Goal: Task Accomplishment & Management: Manage account settings

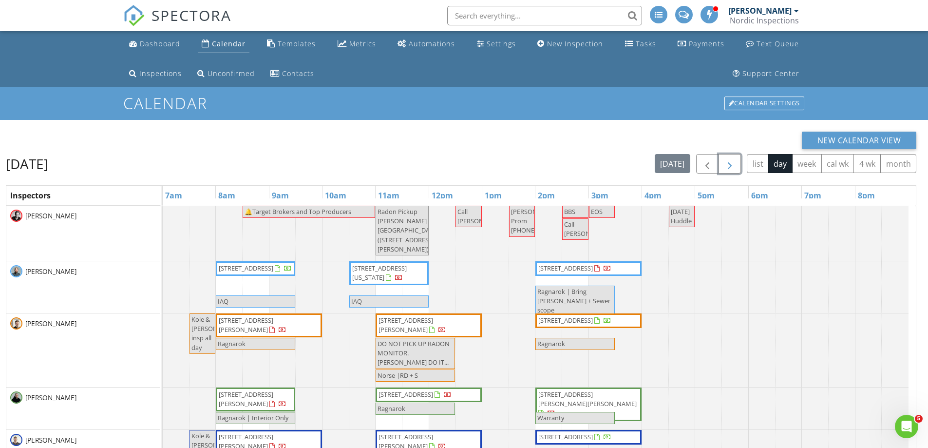
click at [730, 164] on span "button" at bounding box center [730, 164] width 12 height 12
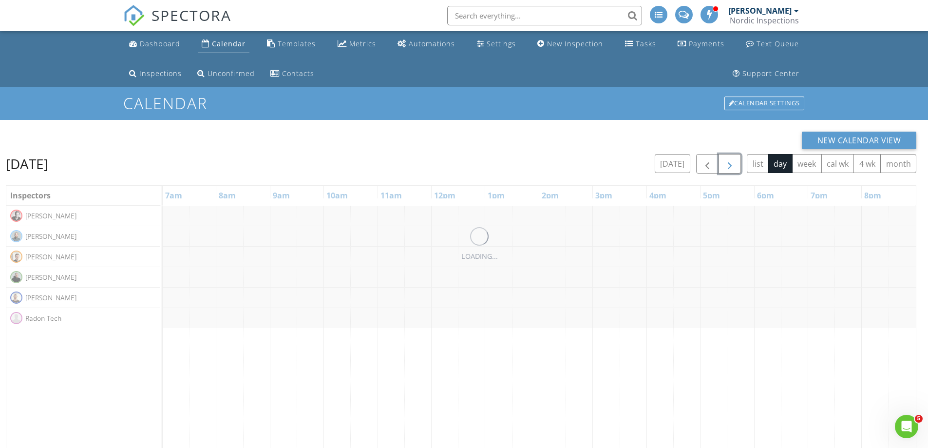
click at [730, 164] on span "button" at bounding box center [730, 164] width 12 height 12
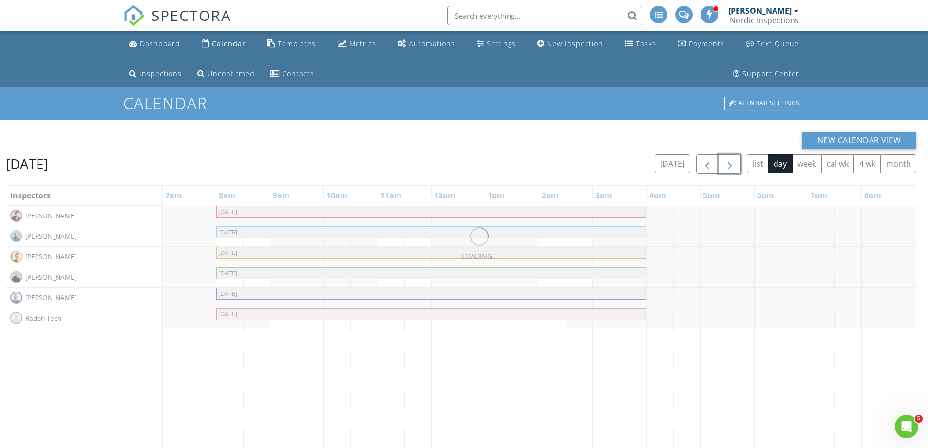
click at [730, 164] on span "button" at bounding box center [730, 164] width 12 height 12
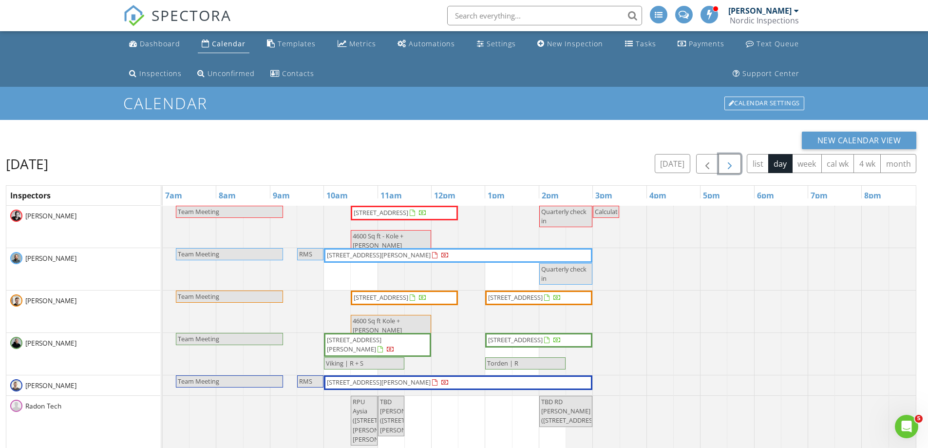
click at [730, 164] on span "button" at bounding box center [730, 164] width 12 height 12
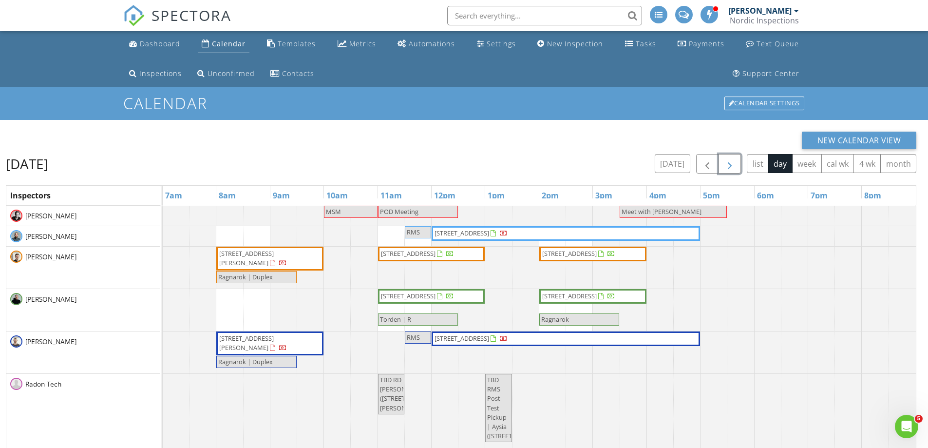
click at [731, 164] on span "button" at bounding box center [730, 164] width 12 height 12
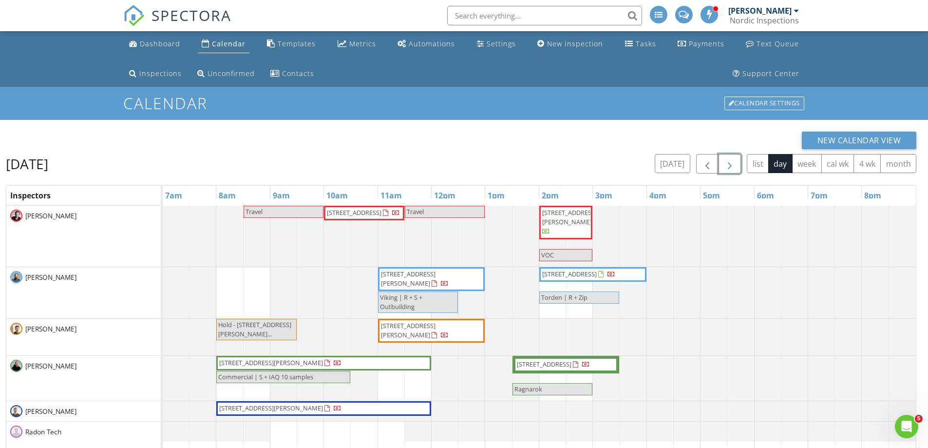
drag, startPoint x: 731, startPoint y: 164, endPoint x: 697, endPoint y: 194, distance: 45.2
click at [697, 194] on div "[DATE] [DATE] list day week cal wk 4 wk month Inspectors 7am 8am 9am 10am 11am …" at bounding box center [461, 378] width 911 height 448
click at [711, 166] on span "button" at bounding box center [708, 164] width 12 height 12
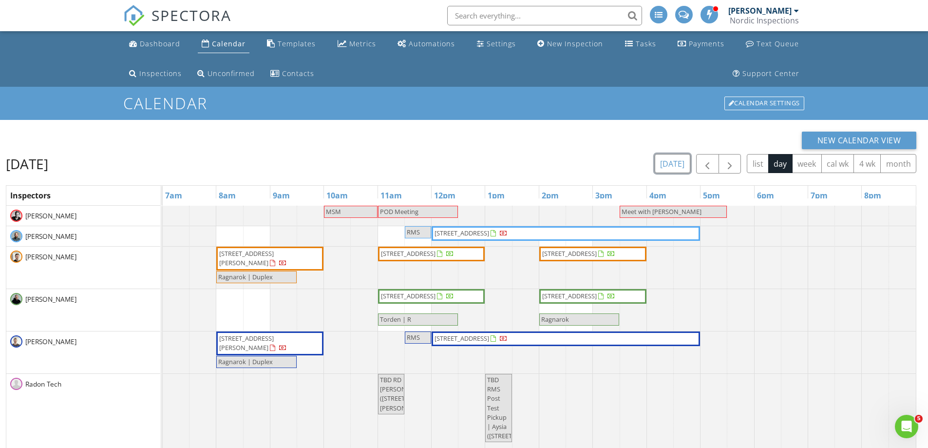
click at [678, 165] on button "[DATE]" at bounding box center [673, 163] width 36 height 19
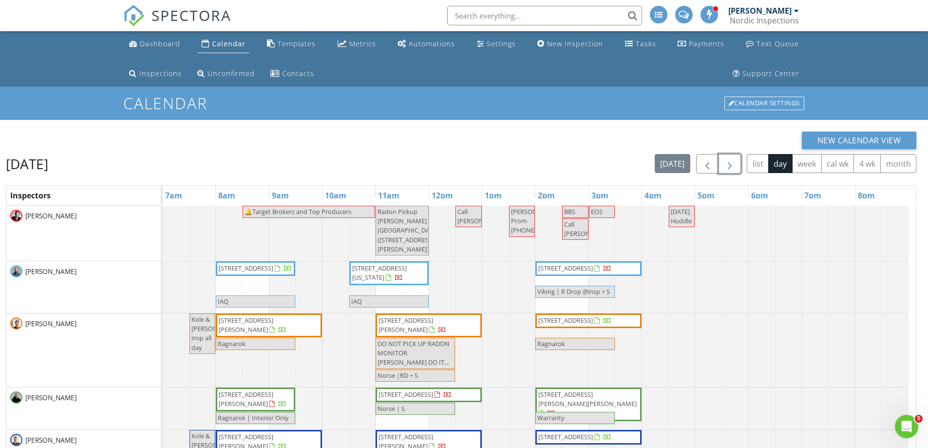
click at [728, 166] on span "button" at bounding box center [730, 164] width 12 height 12
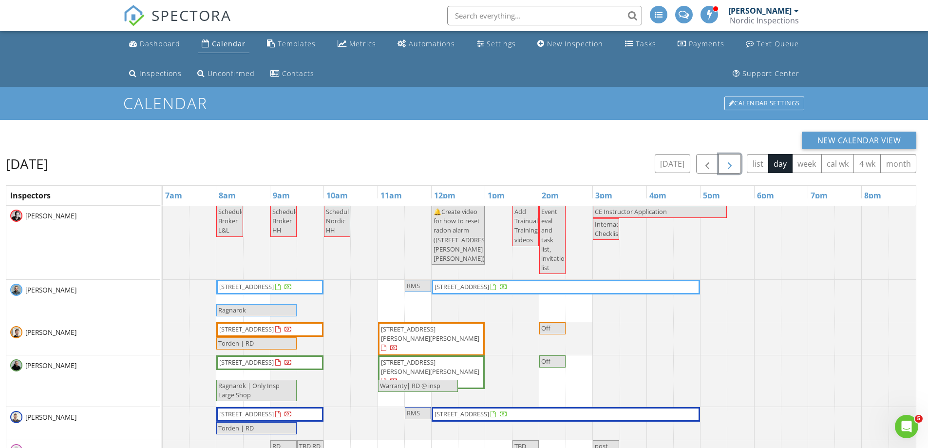
click at [728, 166] on span "button" at bounding box center [730, 164] width 12 height 12
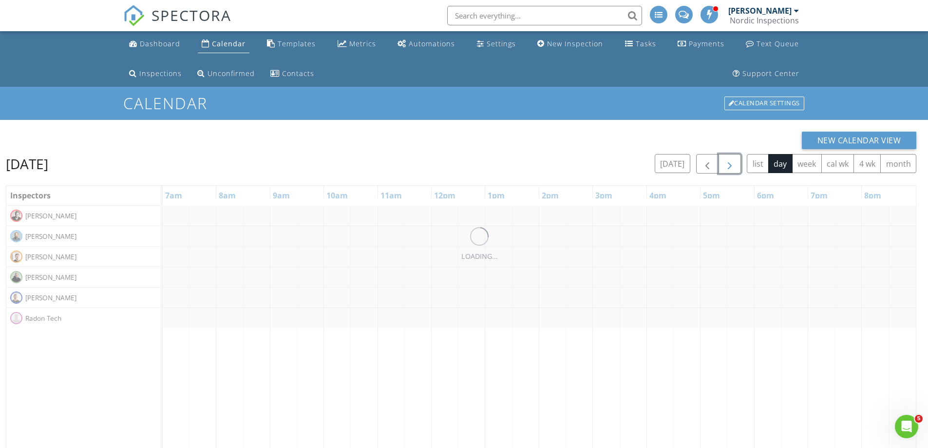
click at [728, 166] on span "button" at bounding box center [730, 164] width 12 height 12
click at [729, 165] on span "button" at bounding box center [730, 164] width 12 height 12
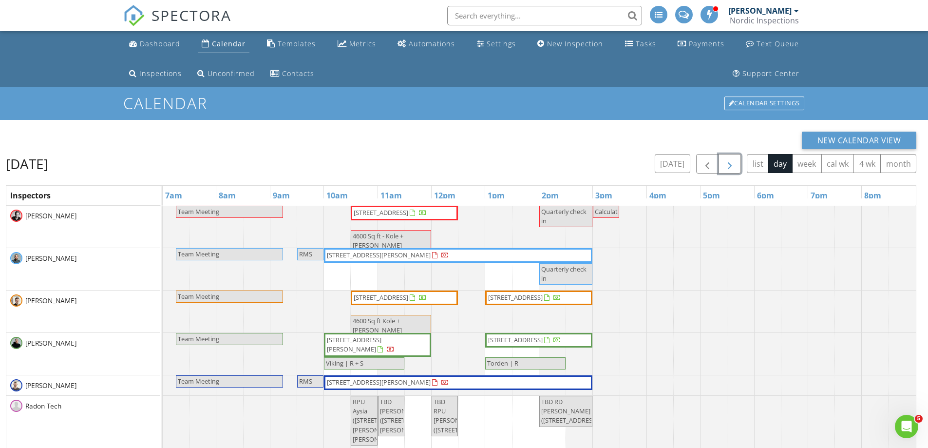
click at [732, 165] on span "button" at bounding box center [730, 164] width 12 height 12
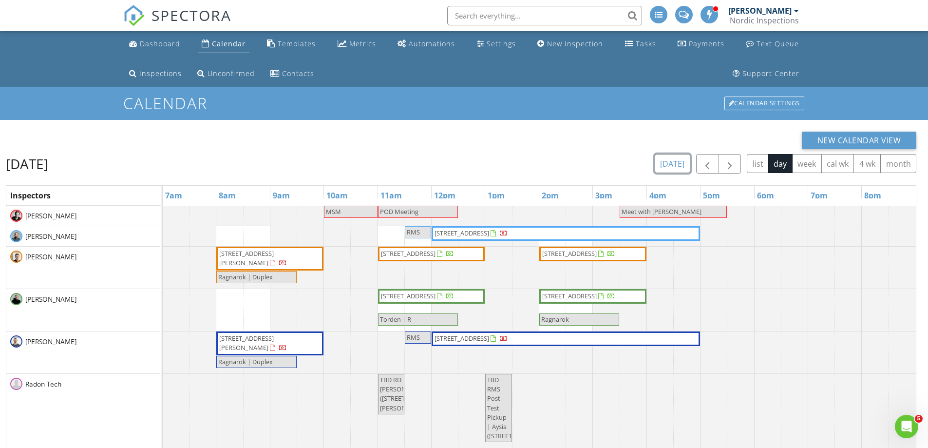
click at [671, 165] on button "[DATE]" at bounding box center [673, 163] width 36 height 19
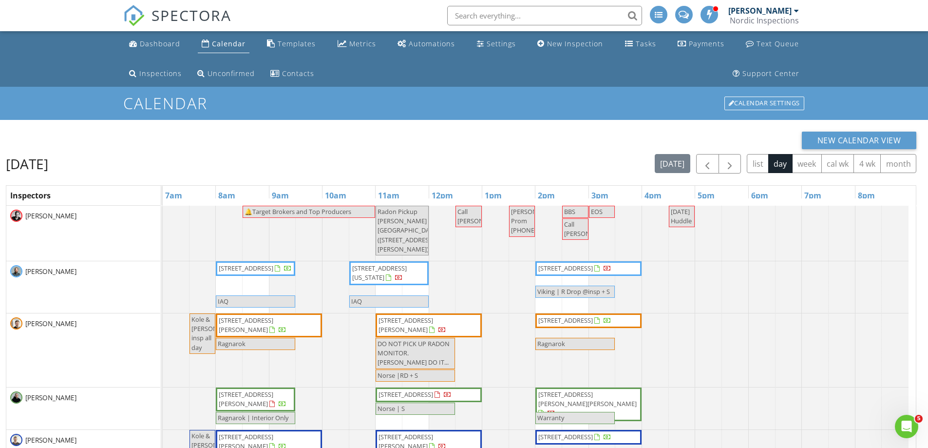
click at [284, 213] on span "🔔Target Brokers and Top Producers" at bounding box center [298, 211] width 107 height 9
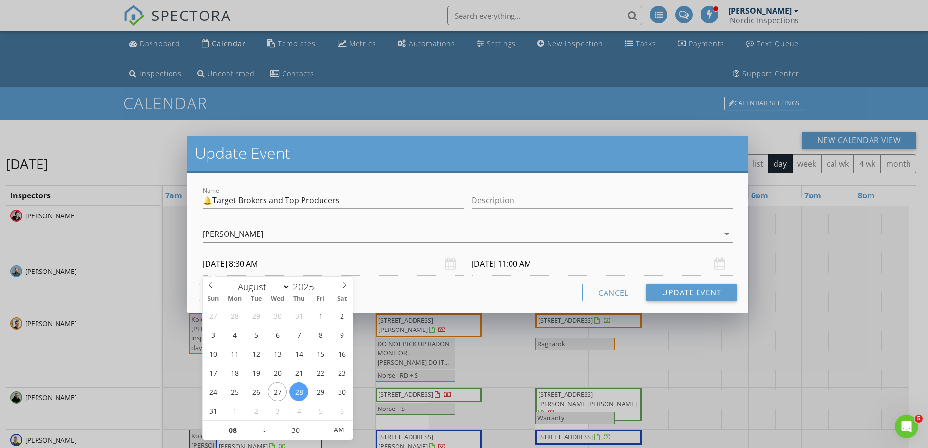
click at [279, 265] on input "[DATE] 8:30 AM" at bounding box center [333, 264] width 261 height 24
select select "8"
type input "[DATE] 8:30 AM"
type input "[DATE] 11:00 AM"
click at [658, 289] on button "Update Event" at bounding box center [691, 293] width 90 height 18
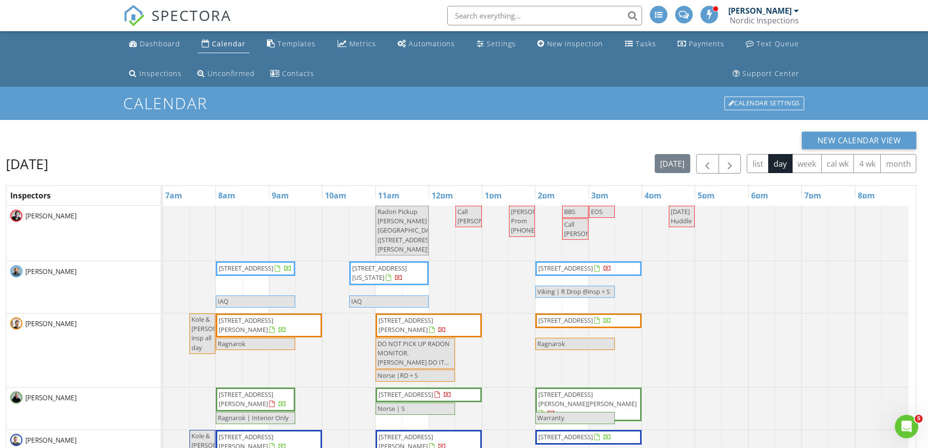
click at [602, 208] on span "EOS" at bounding box center [597, 211] width 12 height 9
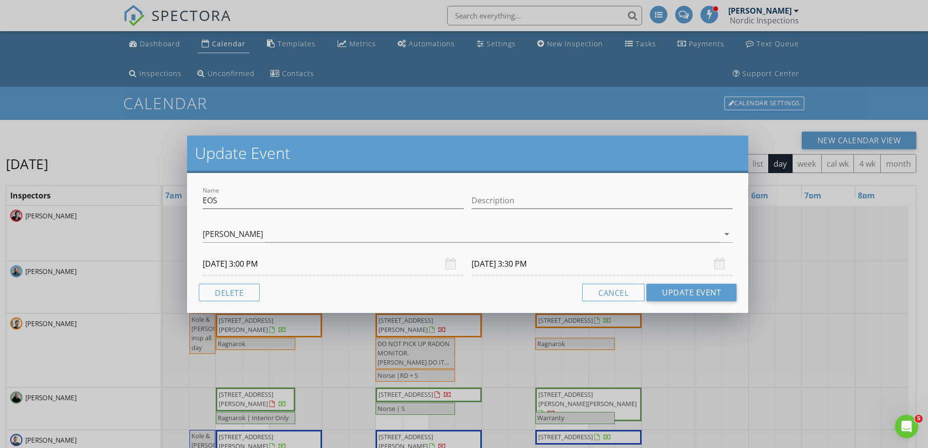
click at [308, 268] on input "[DATE] 3:00 PM" at bounding box center [333, 264] width 261 height 24
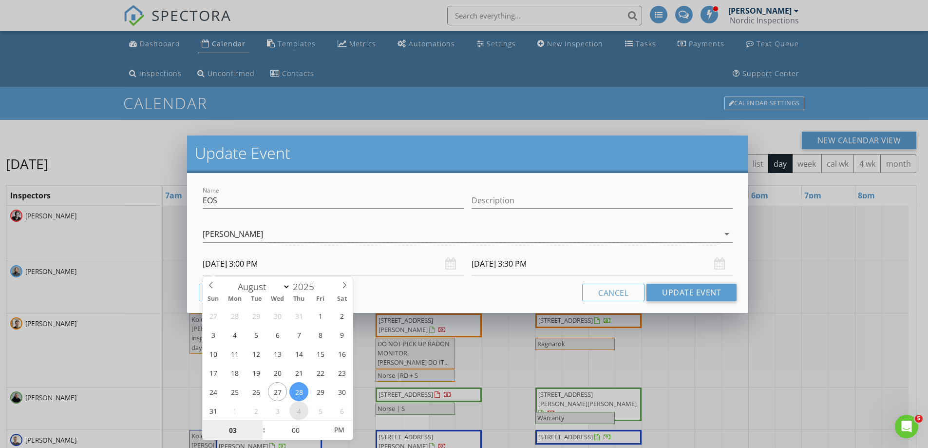
select select "8"
type input "[DATE] 3:00 PM"
type input "[DATE] 3:30 PM"
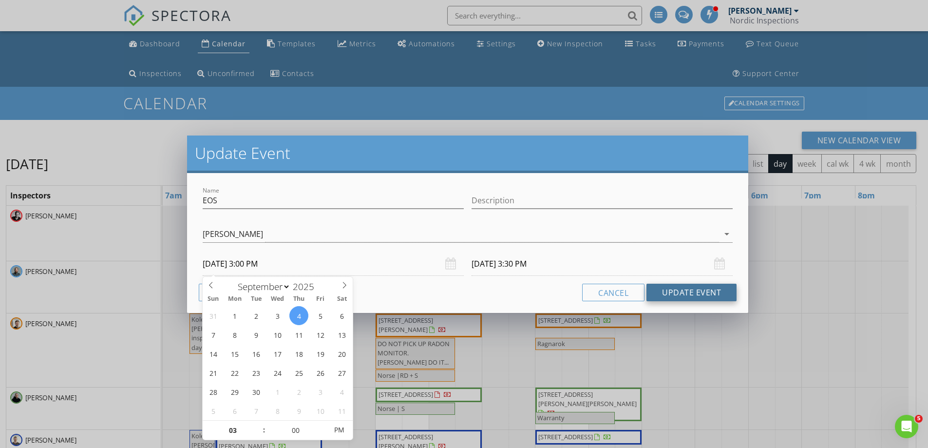
click at [679, 296] on button "Update Event" at bounding box center [691, 293] width 90 height 18
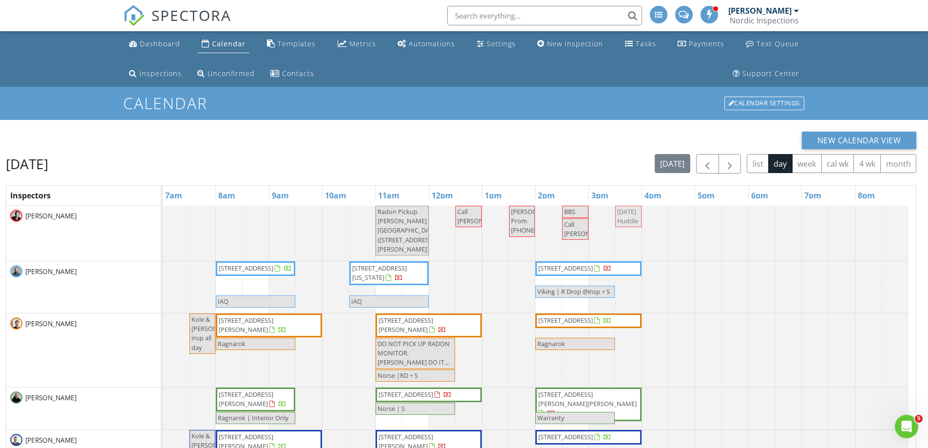
drag, startPoint x: 684, startPoint y: 220, endPoint x: 633, endPoint y: 224, distance: 51.8
click at [163, 224] on div "Radon Pickup [PERSON_NAME][GEOGRAPHIC_DATA] ([STREET_ADDRESS][PERSON_NAME]) Cal…" at bounding box center [163, 233] width 0 height 55
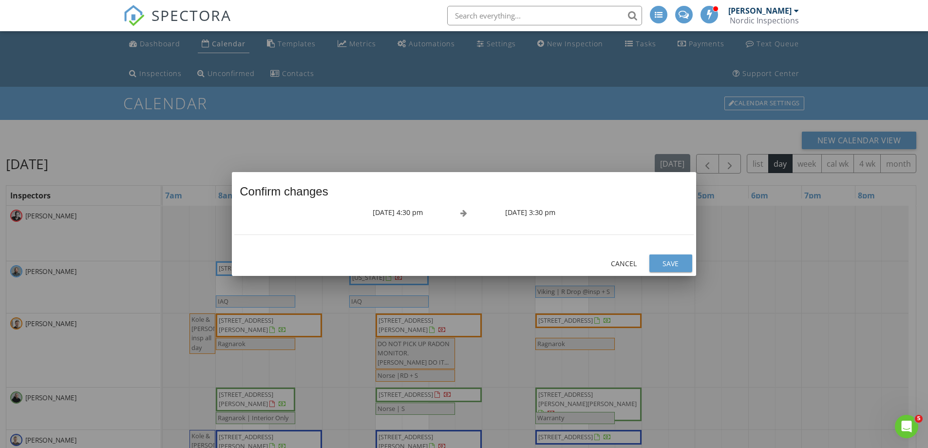
click at [669, 271] on button "Save" at bounding box center [670, 263] width 43 height 18
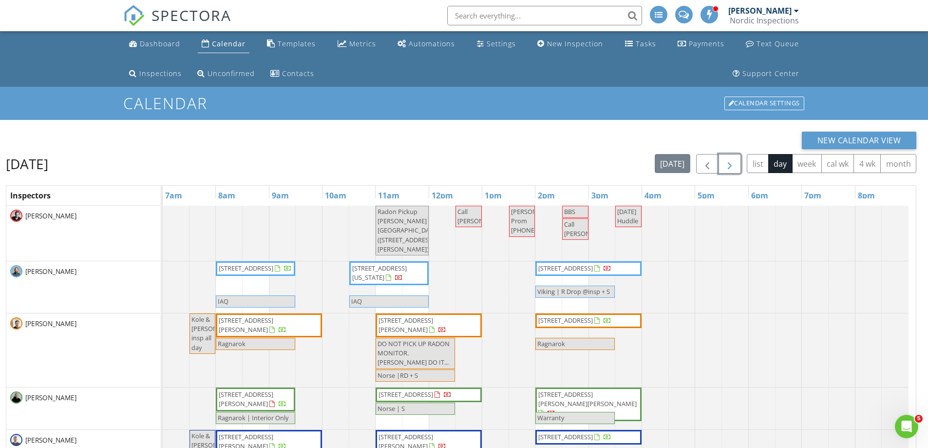
click at [731, 164] on span "button" at bounding box center [730, 164] width 12 height 12
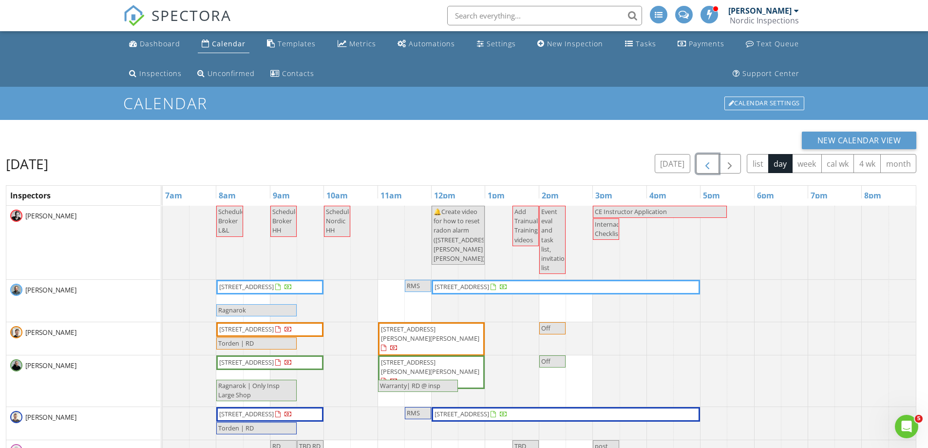
click at [701, 167] on button "button" at bounding box center [707, 164] width 23 height 20
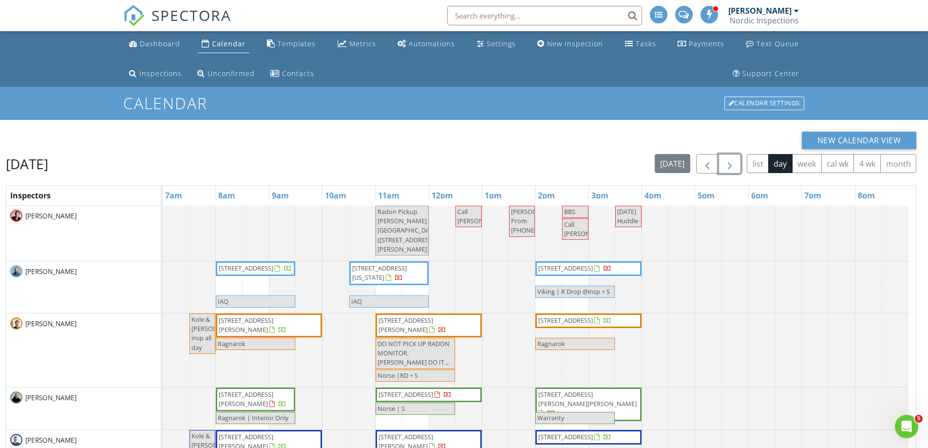
click at [730, 169] on span "button" at bounding box center [730, 164] width 12 height 12
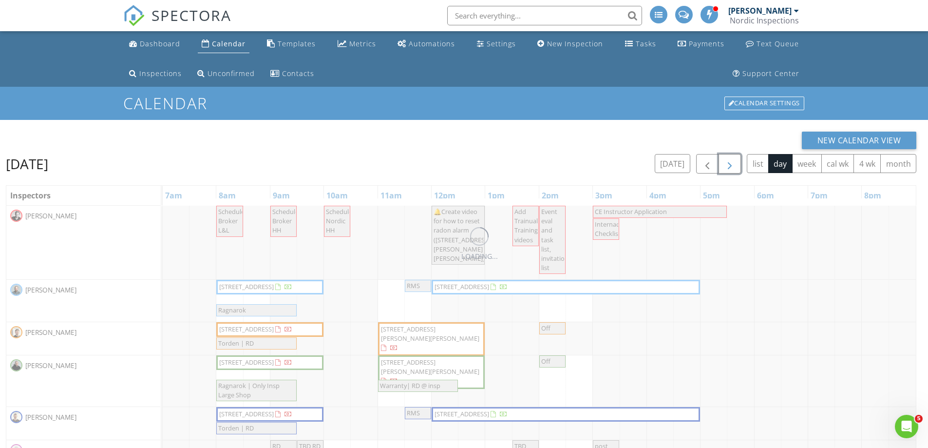
click at [730, 169] on span "button" at bounding box center [730, 164] width 12 height 12
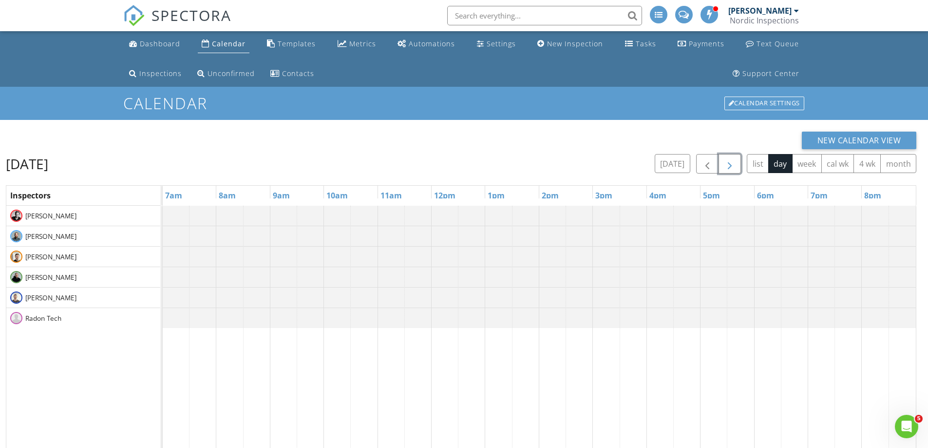
click at [730, 169] on span "button" at bounding box center [730, 164] width 12 height 12
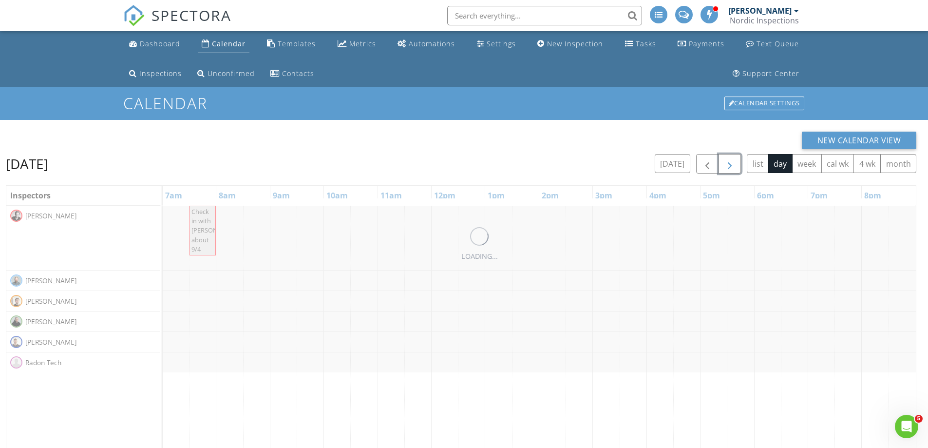
click at [730, 169] on span "button" at bounding box center [730, 164] width 12 height 12
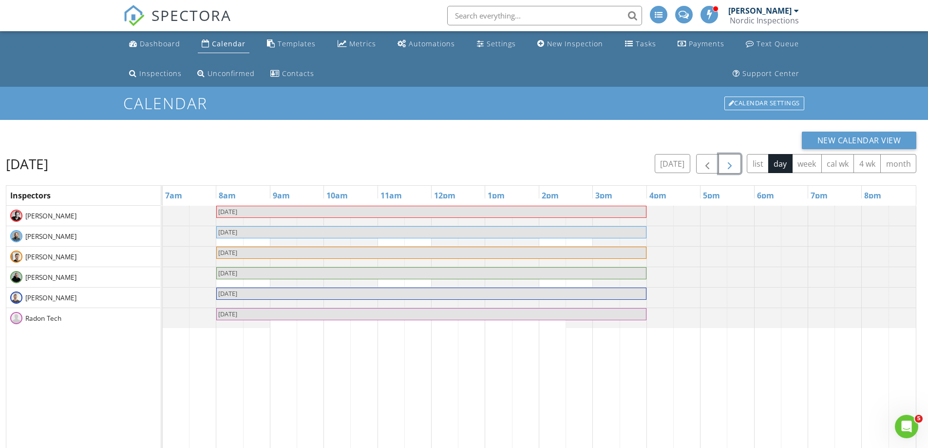
click at [730, 169] on span "button" at bounding box center [730, 164] width 12 height 12
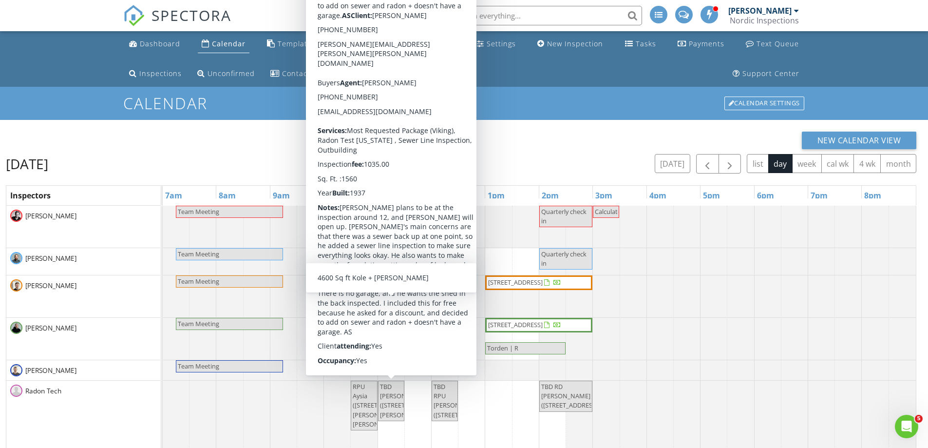
click at [246, 146] on div "New Calendar View" at bounding box center [461, 141] width 911 height 18
